Goal: Entertainment & Leisure: Consume media (video, audio)

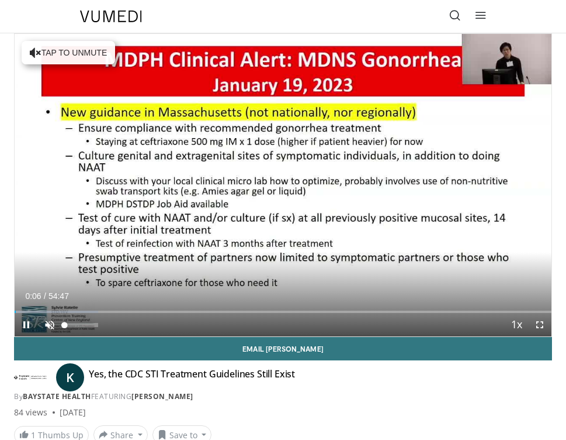
click at [49, 322] on span "Video Player" at bounding box center [49, 324] width 23 height 23
click at [25, 321] on span "Video Player" at bounding box center [26, 324] width 23 height 23
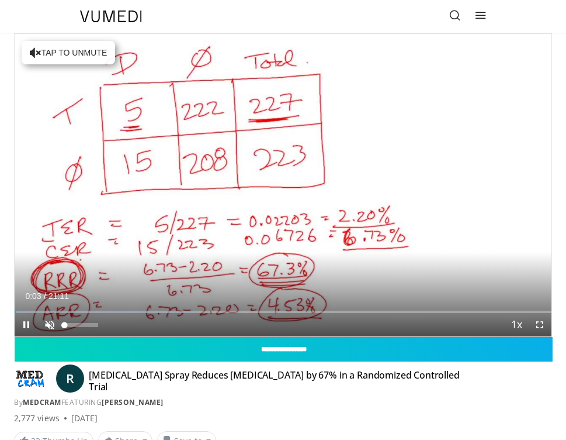
click at [48, 325] on span "Video Player" at bounding box center [49, 324] width 23 height 23
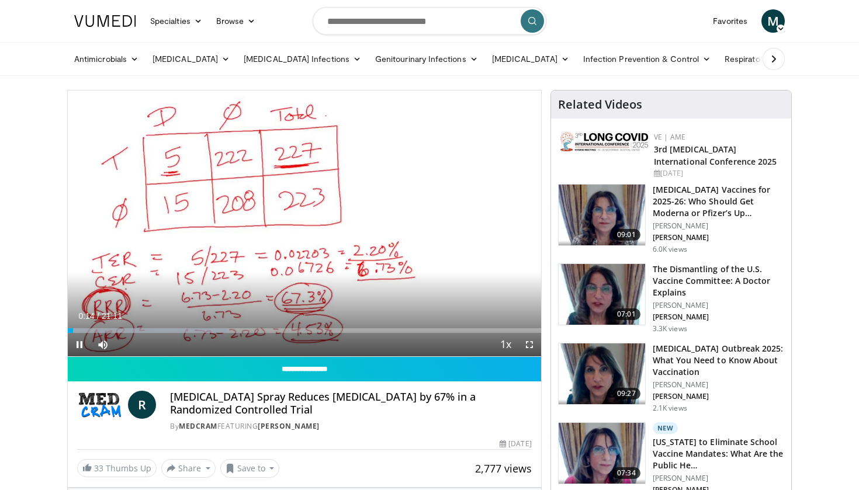
click at [531, 346] on span "Video Player" at bounding box center [529, 344] width 23 height 23
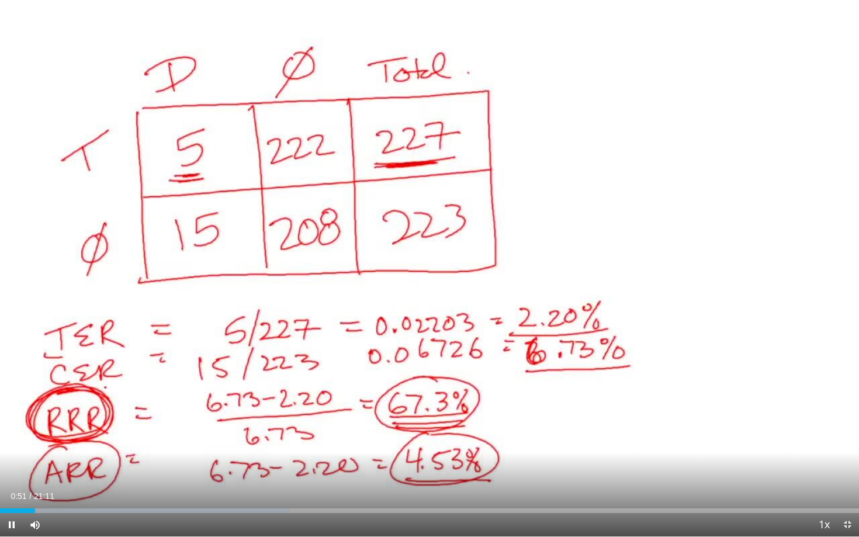
click at [8, 439] on span "Video Player" at bounding box center [11, 524] width 23 height 23
click at [6, 439] on span "Video Player" at bounding box center [11, 524] width 23 height 23
click at [11, 439] on span "Video Player" at bounding box center [11, 524] width 23 height 23
click at [8, 439] on span "Video Player" at bounding box center [11, 524] width 23 height 23
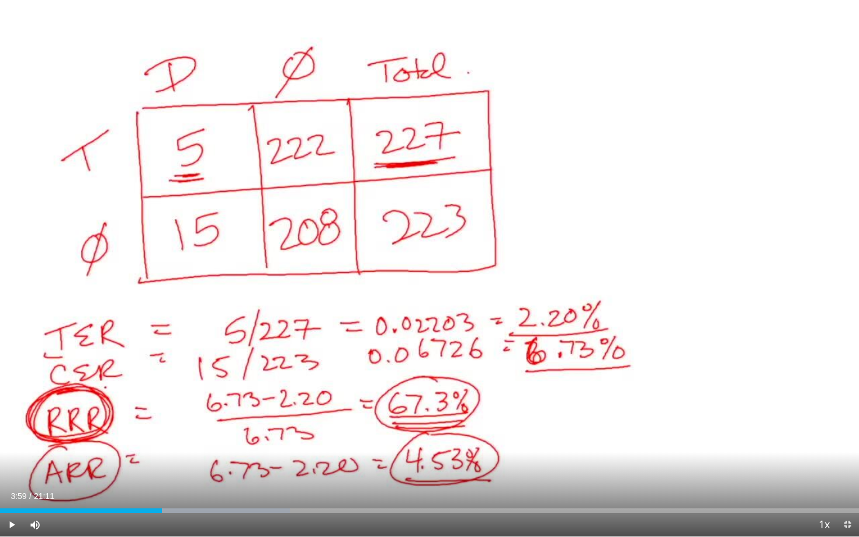
click at [12, 439] on span "Video Player" at bounding box center [11, 524] width 23 height 23
click at [8, 439] on span "Video Player" at bounding box center [11, 524] width 23 height 23
click at [11, 439] on span "Video Player" at bounding box center [11, 524] width 23 height 23
click at [4, 439] on span "Video Player" at bounding box center [11, 524] width 23 height 23
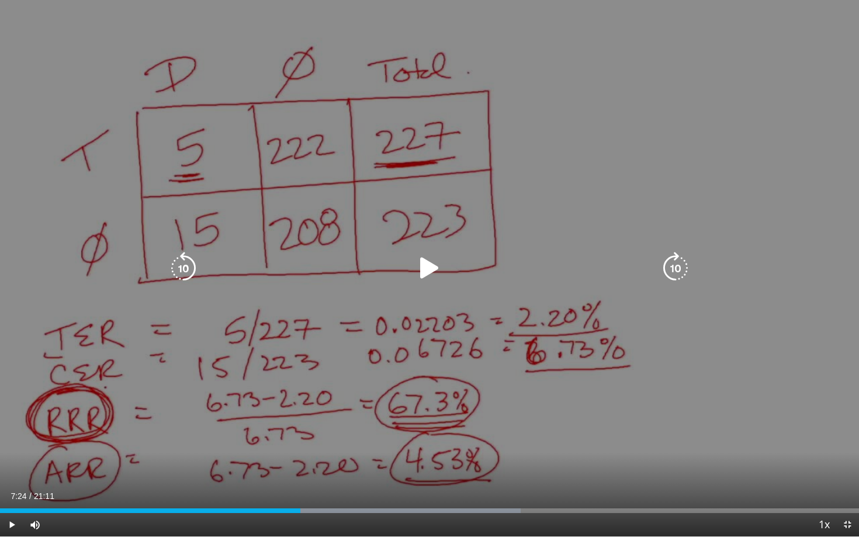
click at [185, 272] on icon "Video Player" at bounding box center [183, 268] width 33 height 33
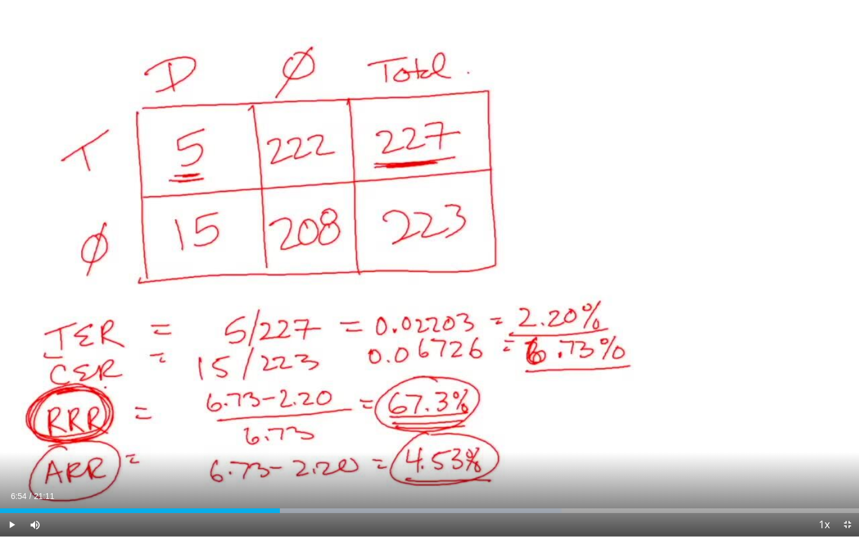
click at [12, 439] on span "Video Player" at bounding box center [11, 524] width 23 height 23
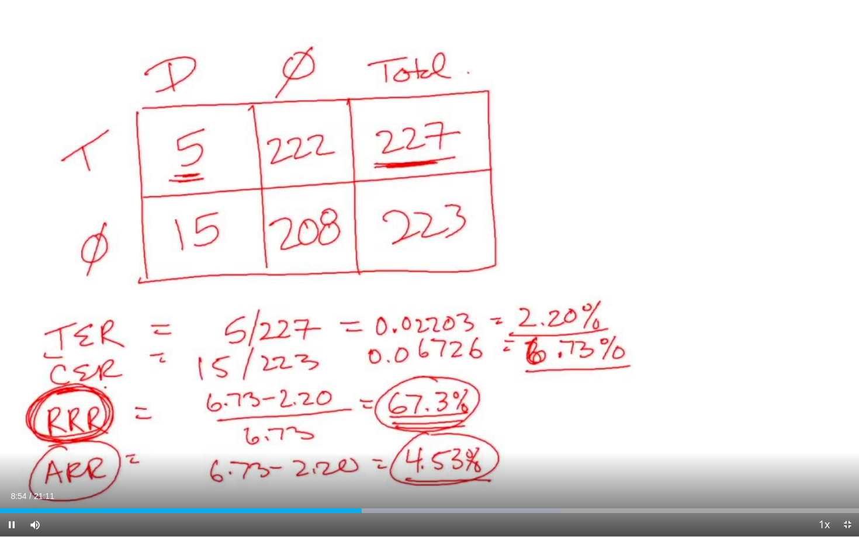
click at [11, 439] on span "Video Player" at bounding box center [11, 524] width 23 height 23
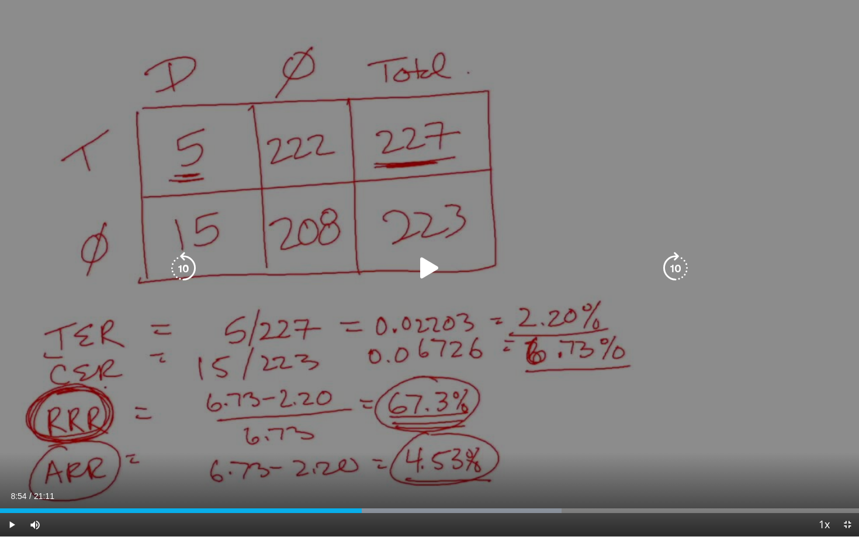
click at [188, 268] on icon "Video Player" at bounding box center [183, 268] width 33 height 33
click at [188, 270] on icon "Video Player" at bounding box center [183, 268] width 33 height 33
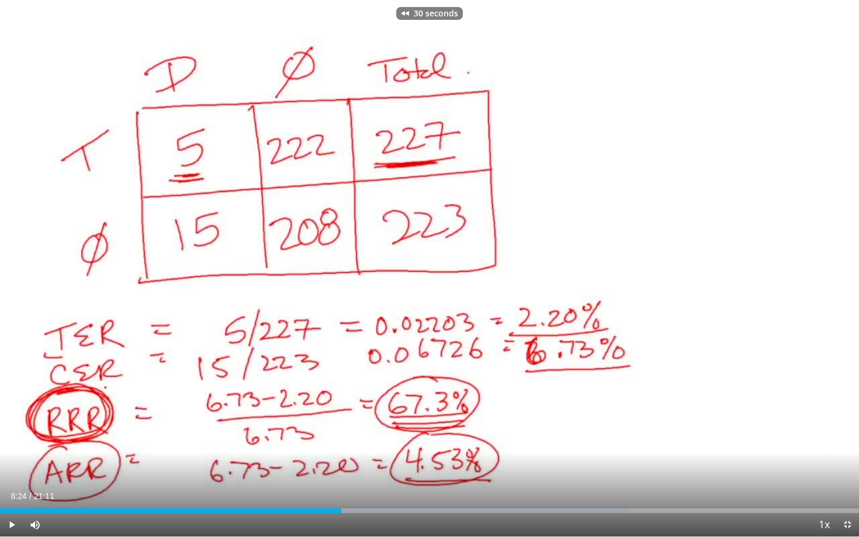
click at [12, 439] on span "Video Player" at bounding box center [11, 524] width 23 height 23
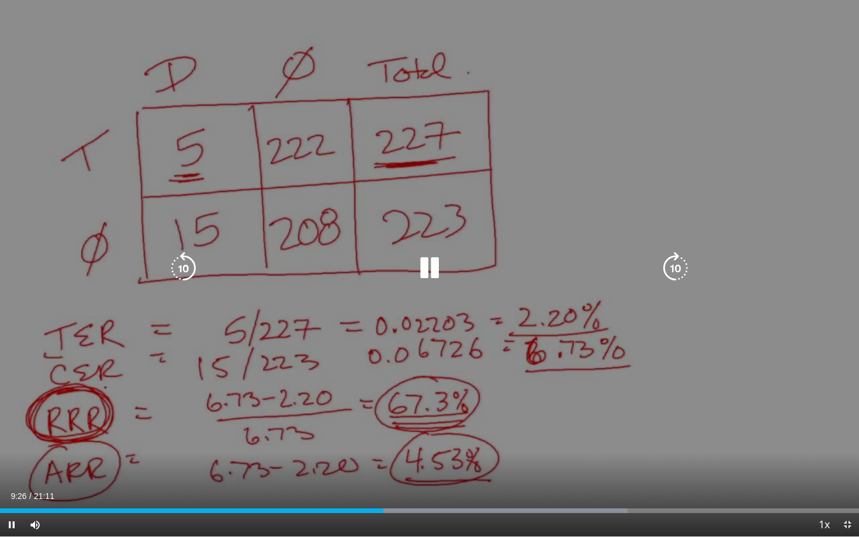
click at [181, 271] on icon "Video Player" at bounding box center [183, 268] width 33 height 33
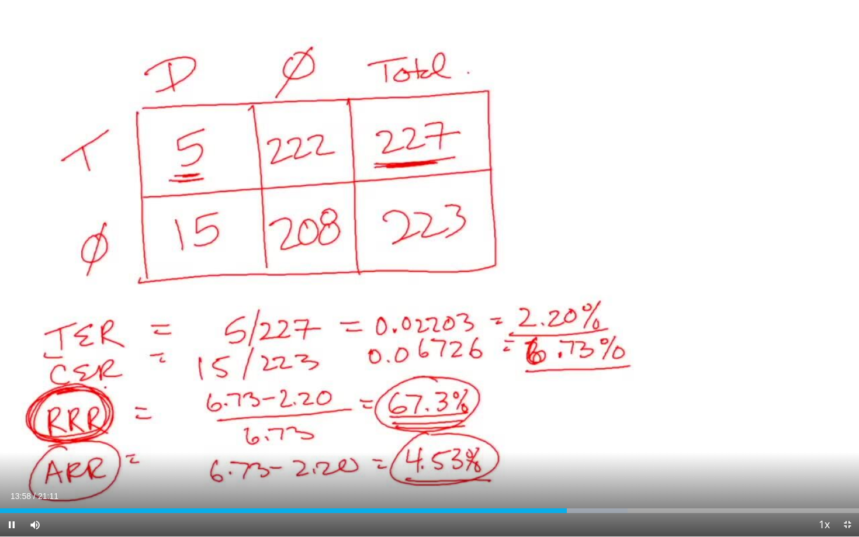
click at [16, 439] on span "Video Player" at bounding box center [11, 524] width 23 height 23
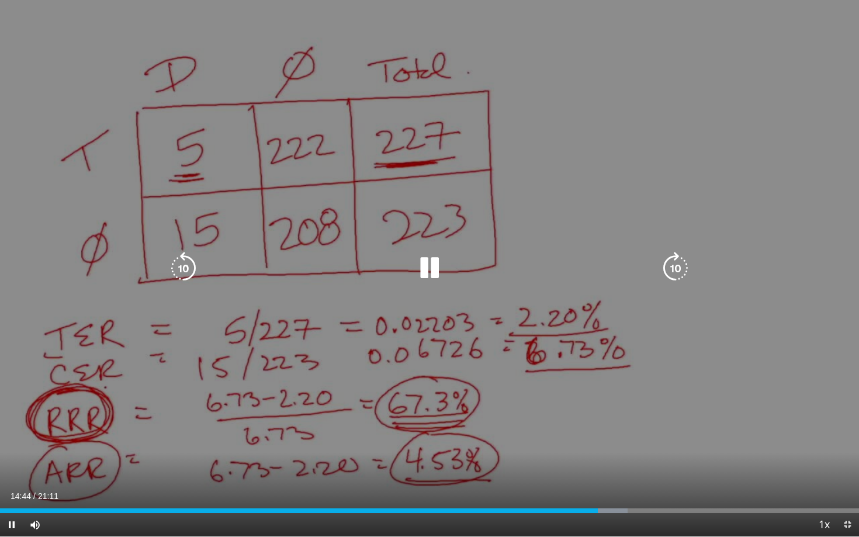
click at [195, 264] on icon "Video Player" at bounding box center [183, 268] width 33 height 33
click at [188, 268] on icon "Video Player" at bounding box center [183, 268] width 33 height 33
